Goal: Transaction & Acquisition: Purchase product/service

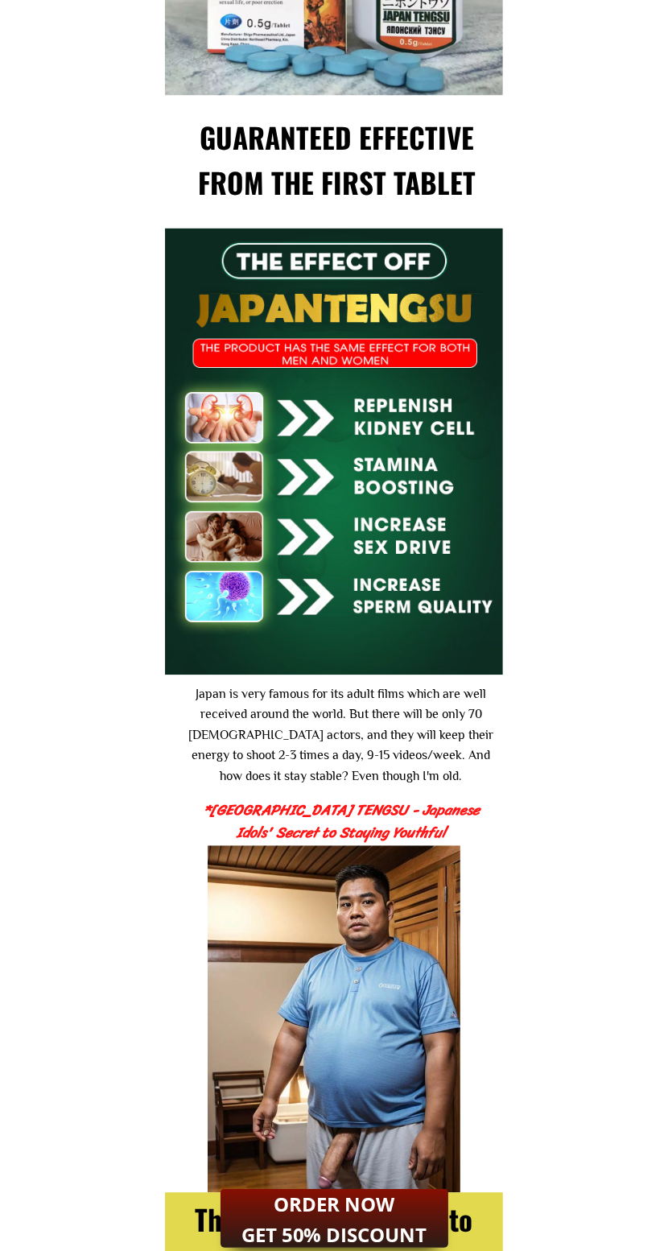
scroll to position [1929, 0]
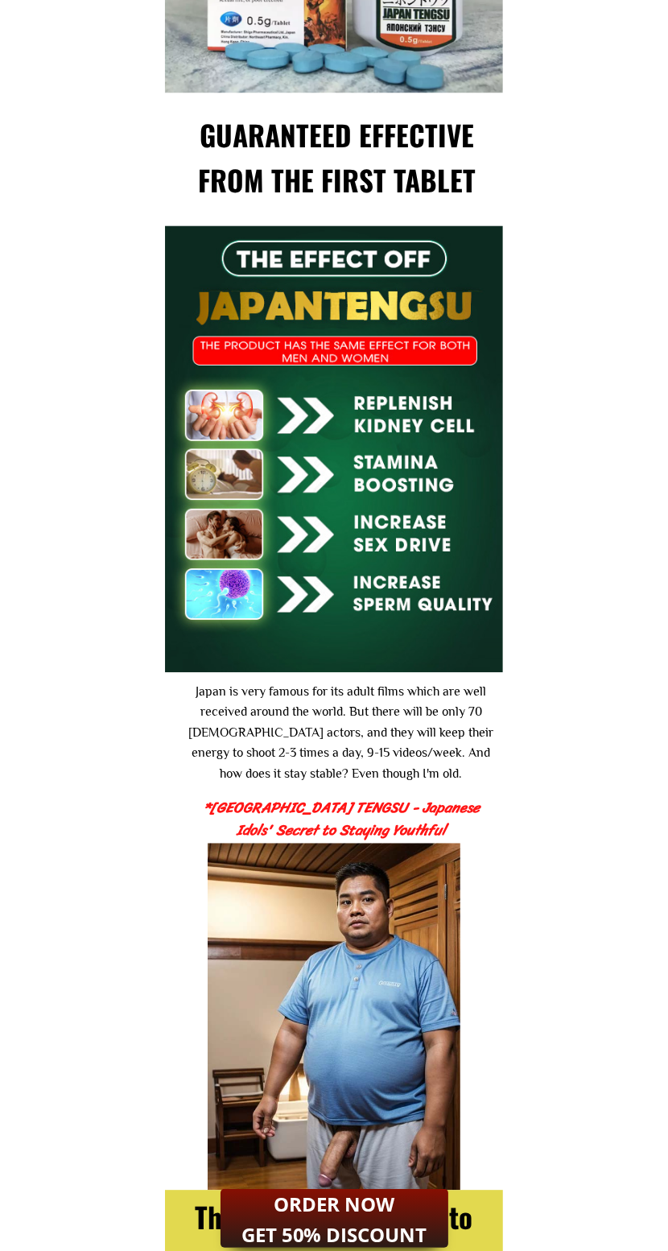
click at [353, 1236] on h2 "ORDER NOW GET 50% DISCOUNT" at bounding box center [334, 1220] width 205 height 62
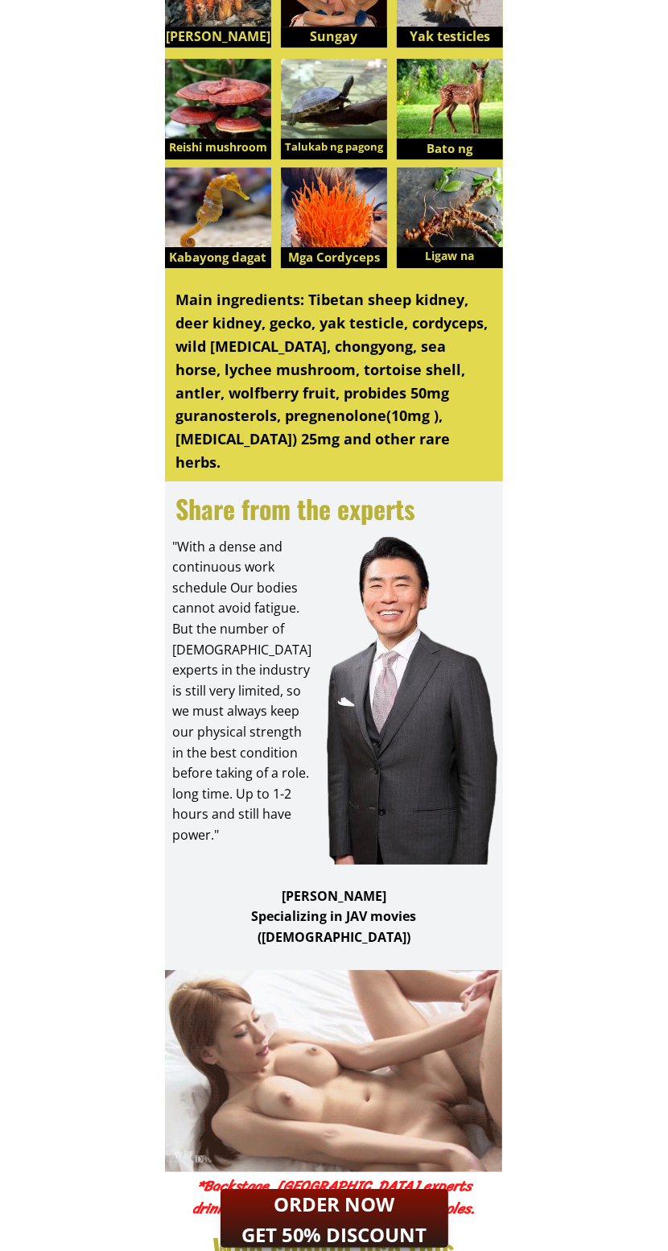
scroll to position [1022, 0]
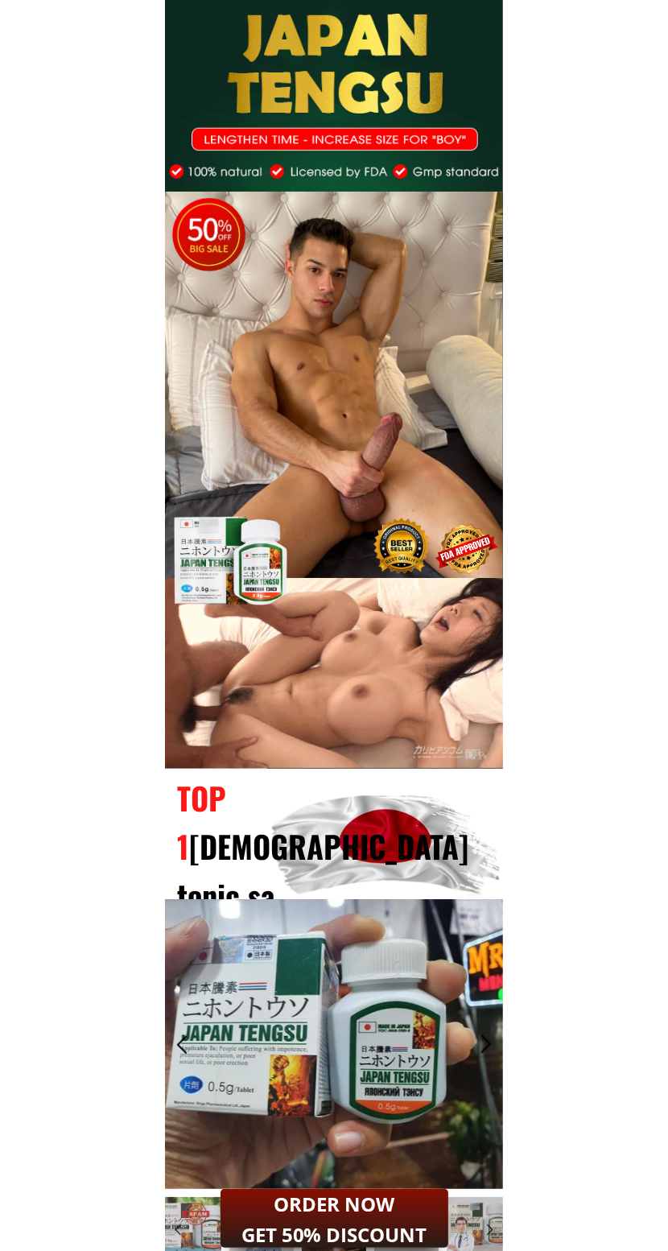
click at [340, 849] on div "TOP 1 [DEMOGRAPHIC_DATA] tonic sa [GEOGRAPHIC_DATA]" at bounding box center [337, 872] width 321 height 196
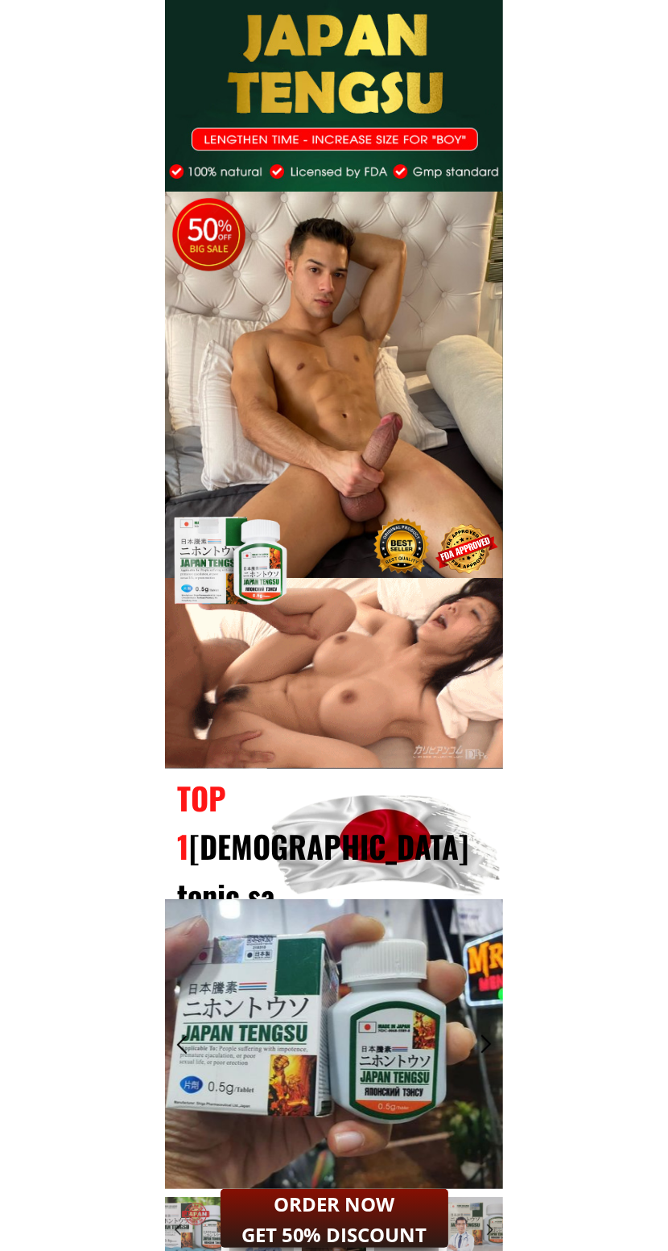
click at [410, 427] on div at bounding box center [333, 387] width 337 height 390
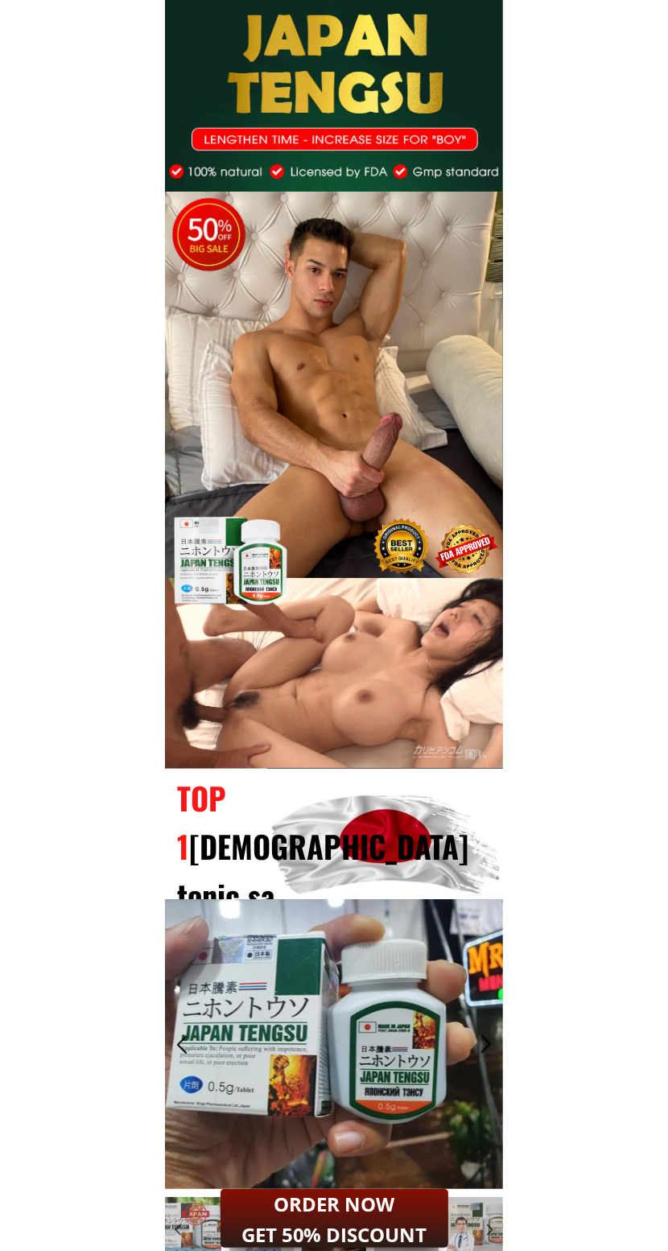
click at [394, 129] on div "4 6 4 6" at bounding box center [334, 290] width 338 height 581
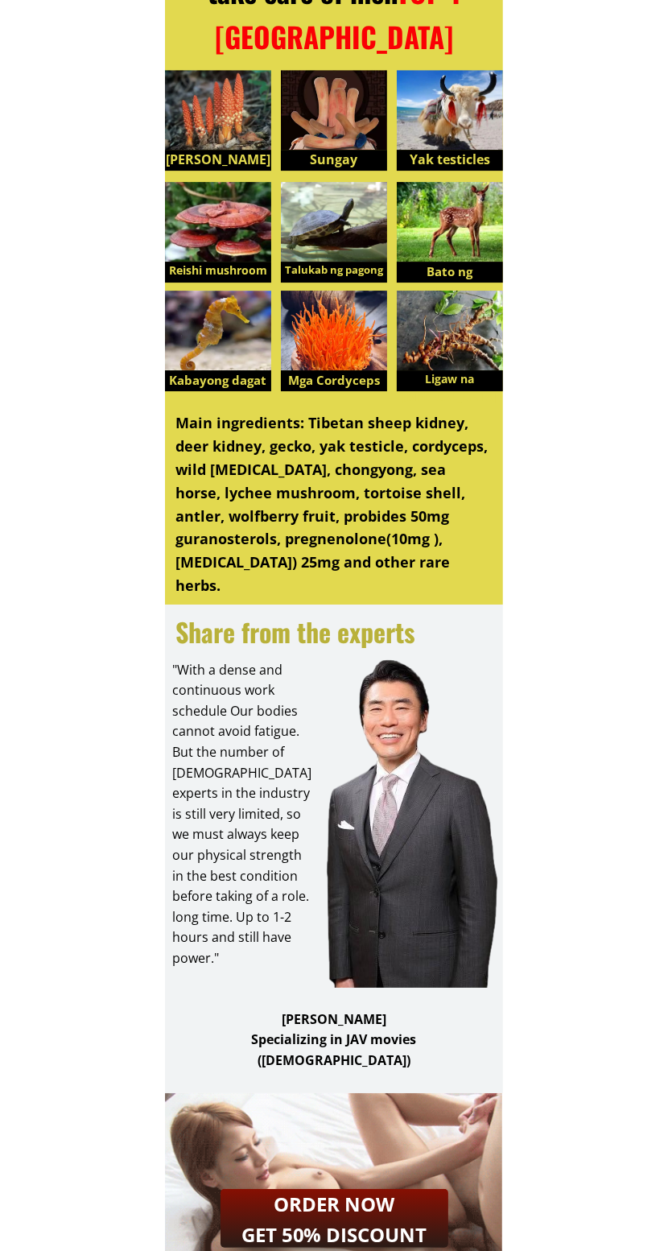
scroll to position [3534, 0]
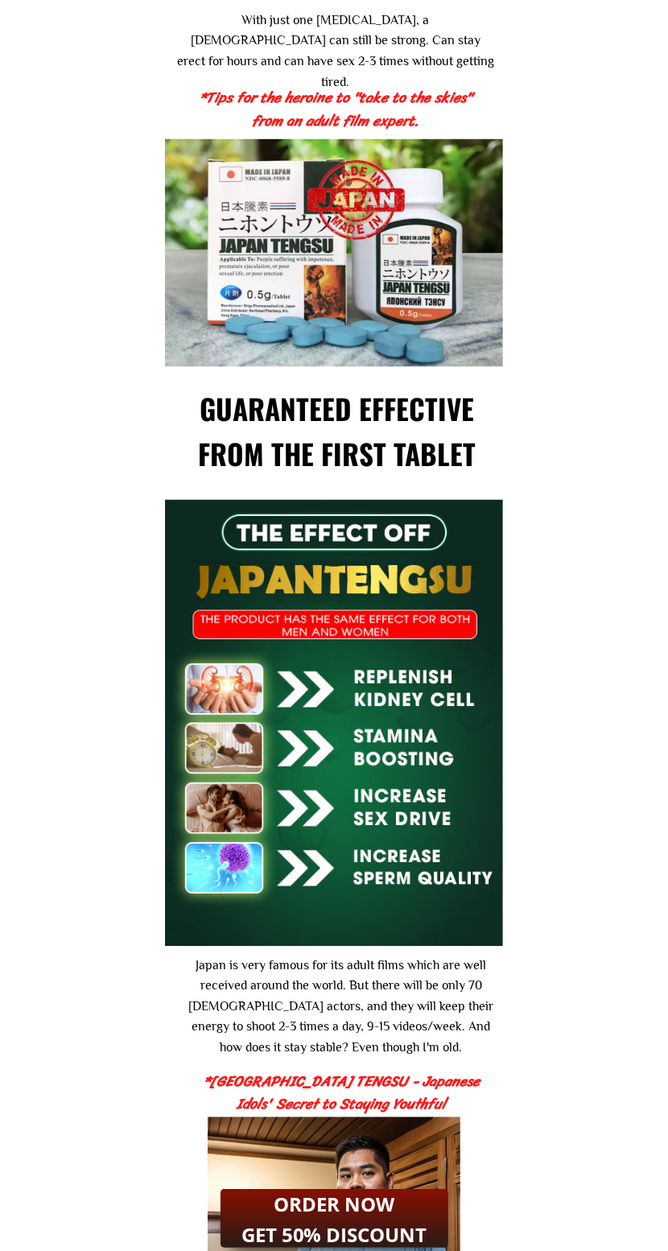
scroll to position [1668, 0]
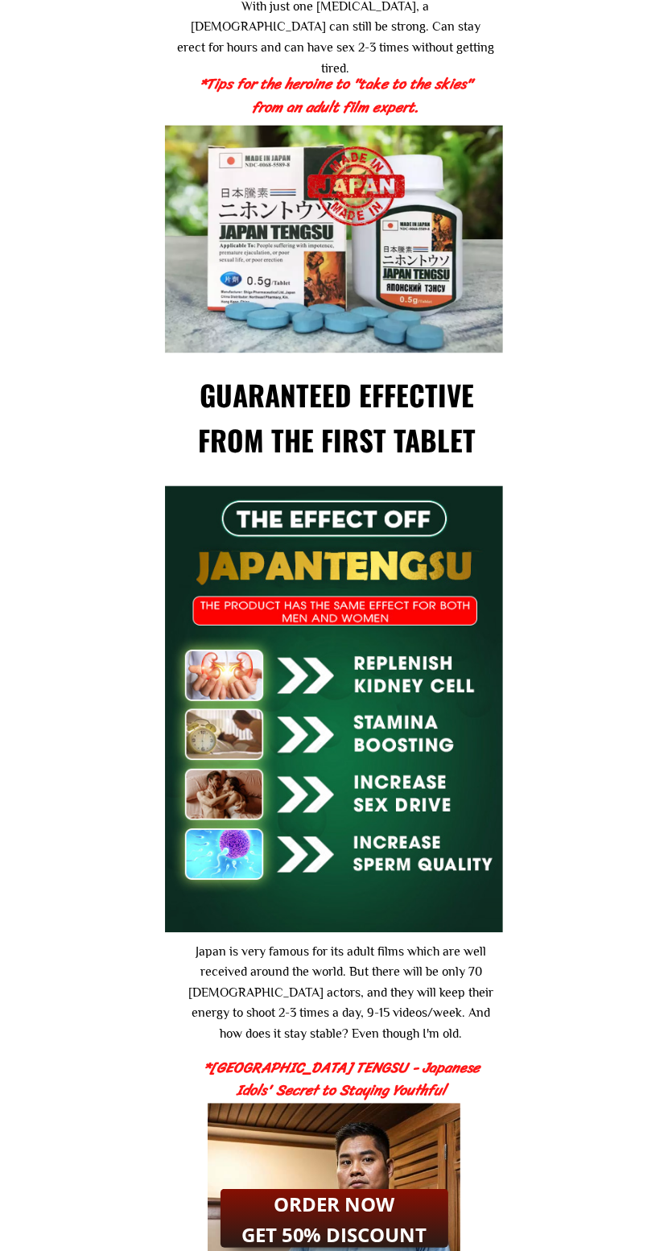
click at [331, 1230] on h2 "ORDER NOW GET 50% DISCOUNT" at bounding box center [334, 1220] width 205 height 62
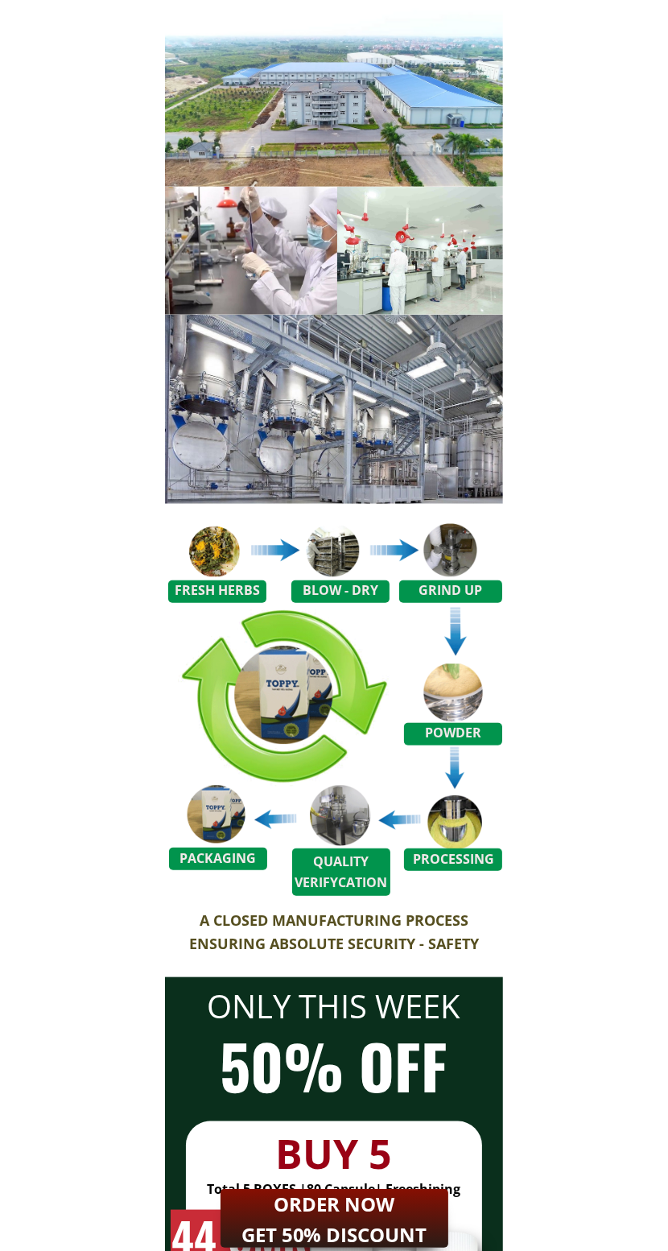
scroll to position [12642, 0]
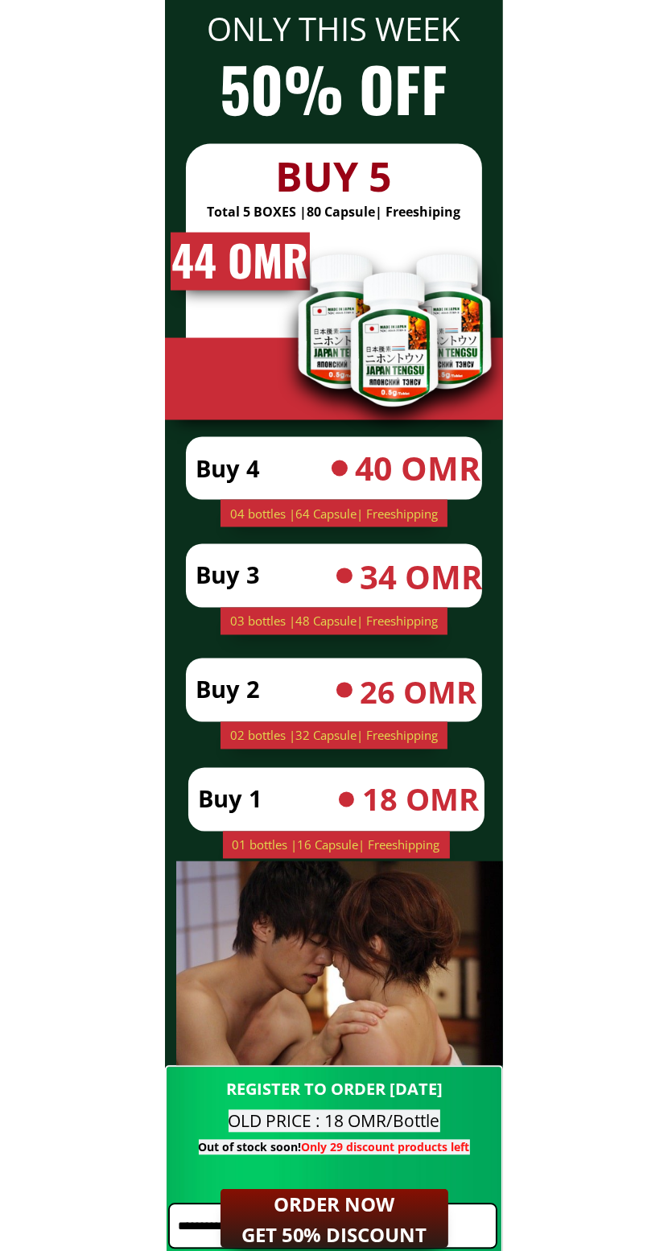
click at [352, 1201] on h2 "ORDER NOW GET 50% DISCOUNT" at bounding box center [334, 1220] width 205 height 62
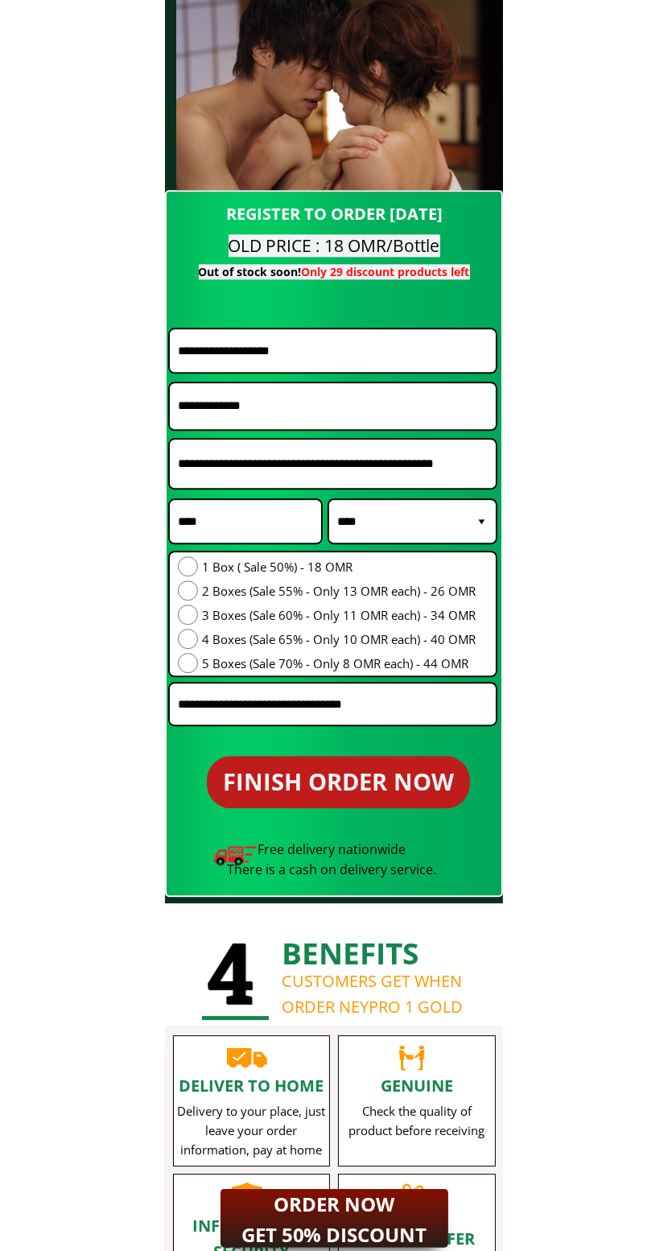
scroll to position [13517, 0]
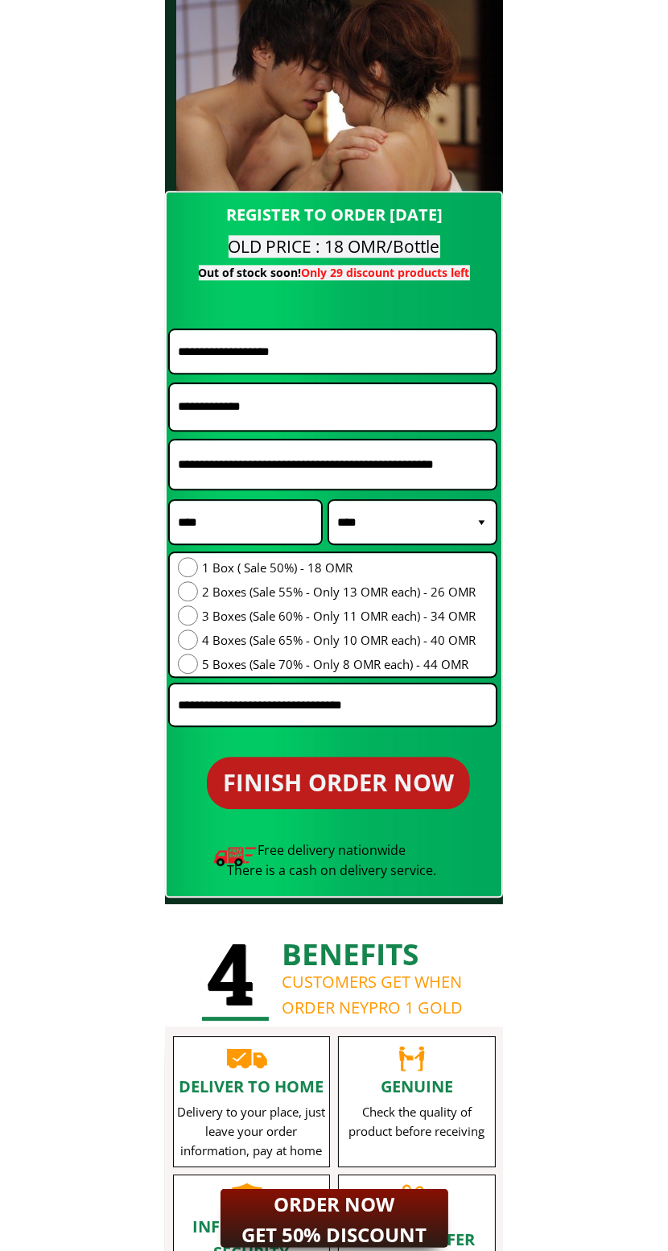
click at [394, 349] on input "text" at bounding box center [333, 351] width 318 height 43
